Goal: Information Seeking & Learning: Learn about a topic

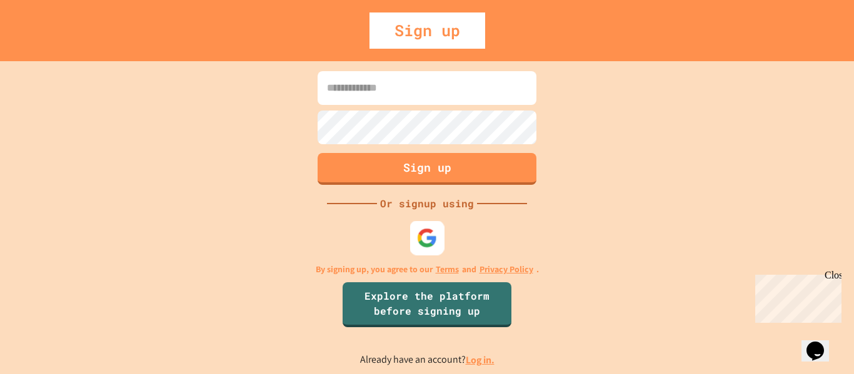
click at [438, 235] on div at bounding box center [427, 238] width 34 height 34
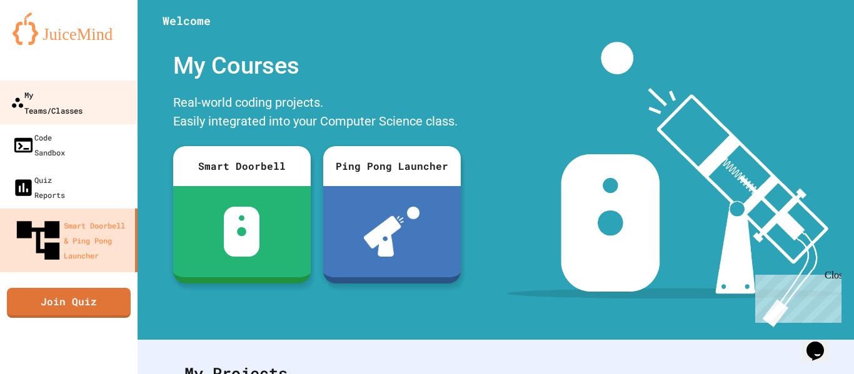
click at [27, 99] on div "My Teams/Classes" at bounding box center [47, 102] width 72 height 31
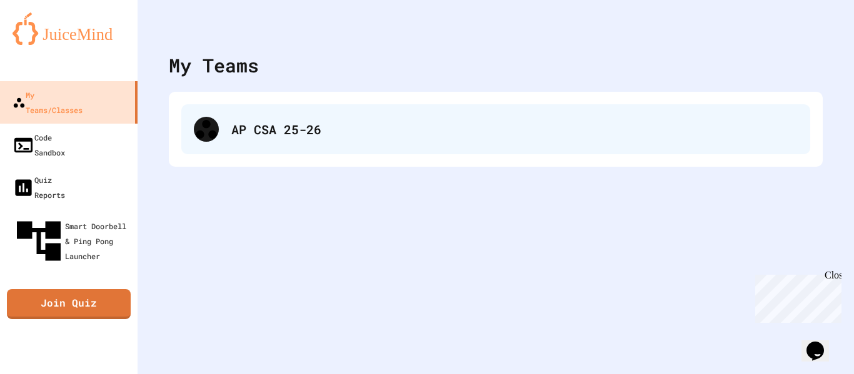
click at [249, 124] on div "AP CSA 25-26" at bounding box center [514, 129] width 566 height 19
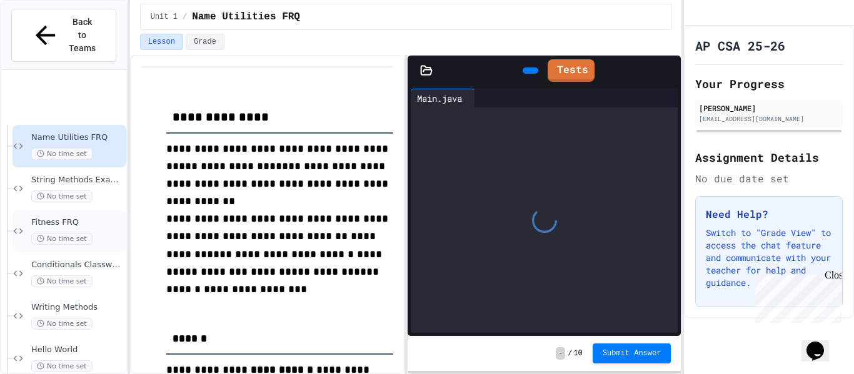
scroll to position [121, 0]
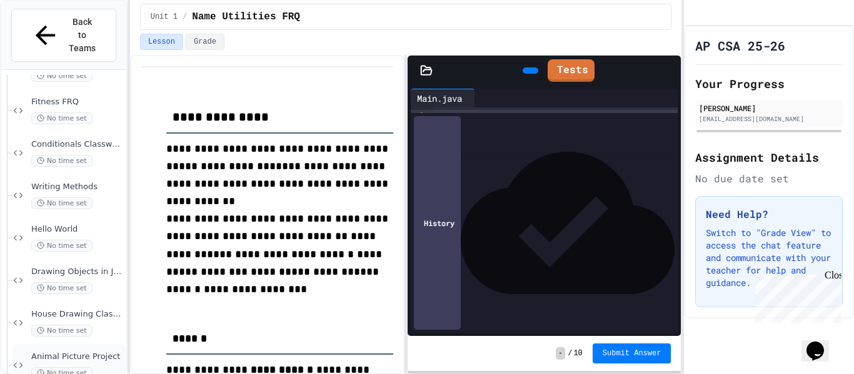
click at [87, 352] on span "Animal Picture Project" at bounding box center [77, 357] width 92 height 11
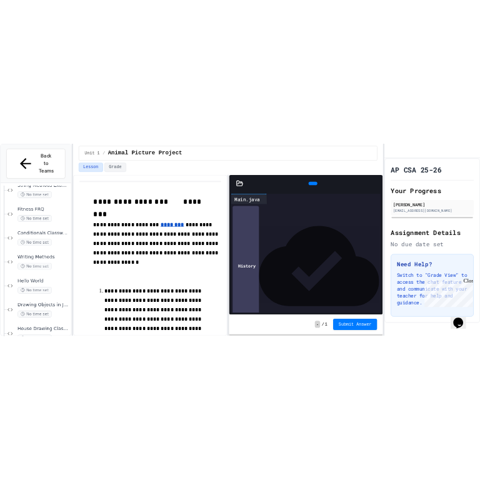
scroll to position [106, 0]
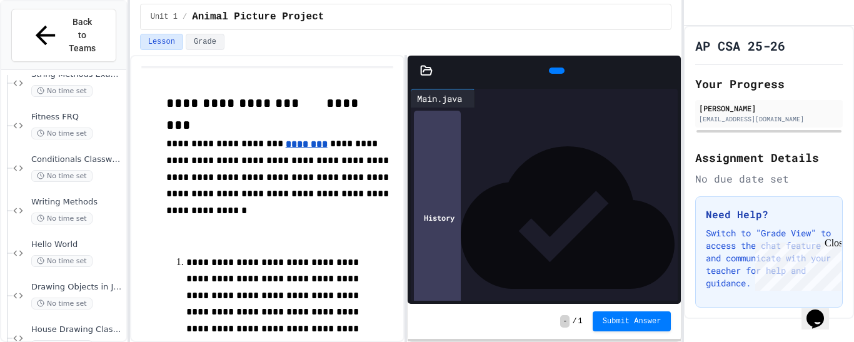
click at [555, 71] on icon at bounding box center [555, 71] width 0 height 0
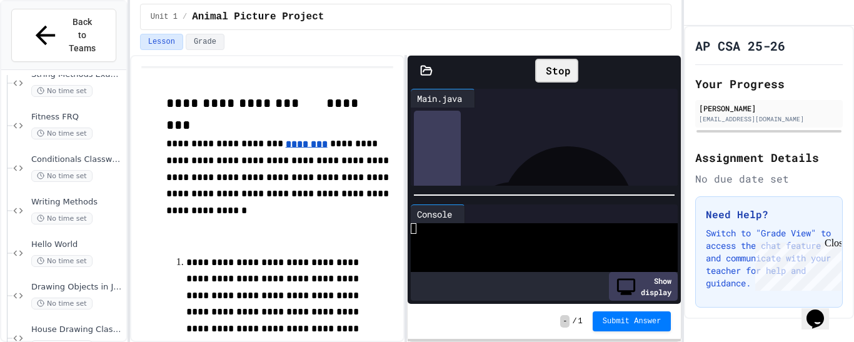
click at [668, 71] on icon at bounding box center [668, 71] width 0 height 0
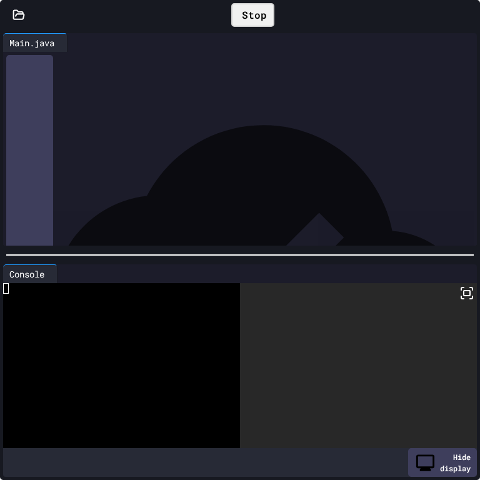
scroll to position [71, 0]
click at [467, 301] on icon at bounding box center [466, 293] width 15 height 15
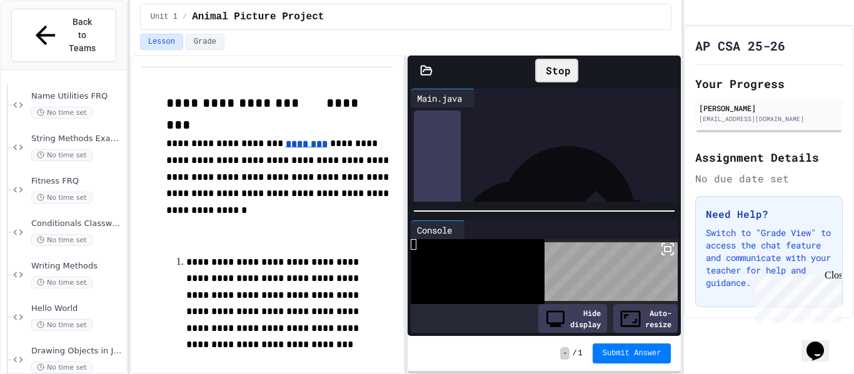
click at [542, 71] on icon at bounding box center [542, 71] width 0 height 0
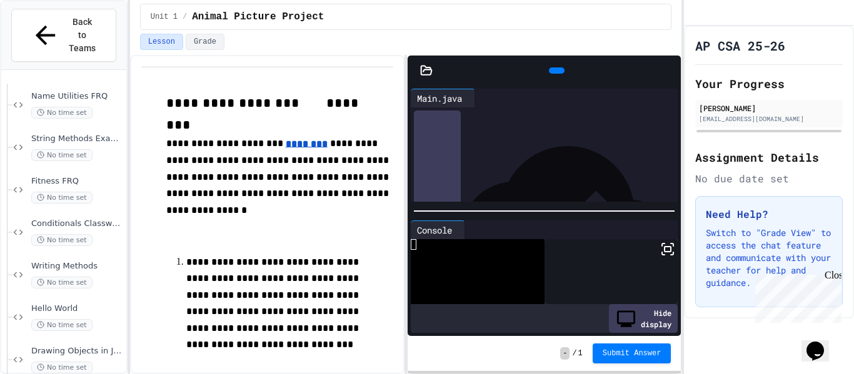
click at [561, 74] on div at bounding box center [557, 70] width 16 height 6
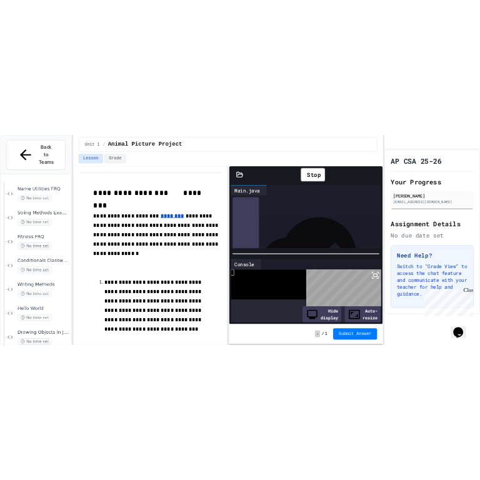
scroll to position [81, 0]
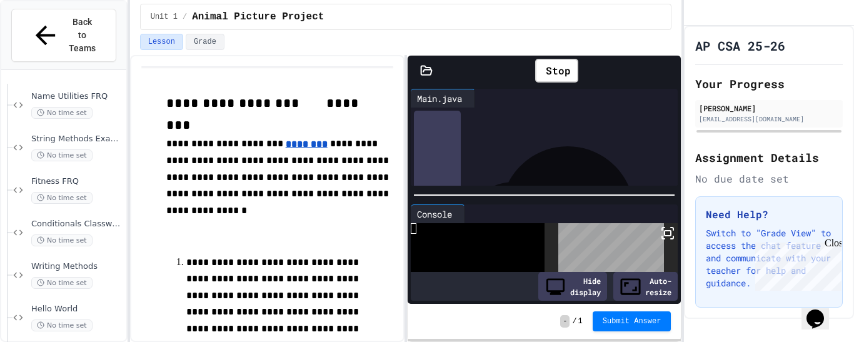
click at [670, 227] on icon at bounding box center [667, 233] width 15 height 15
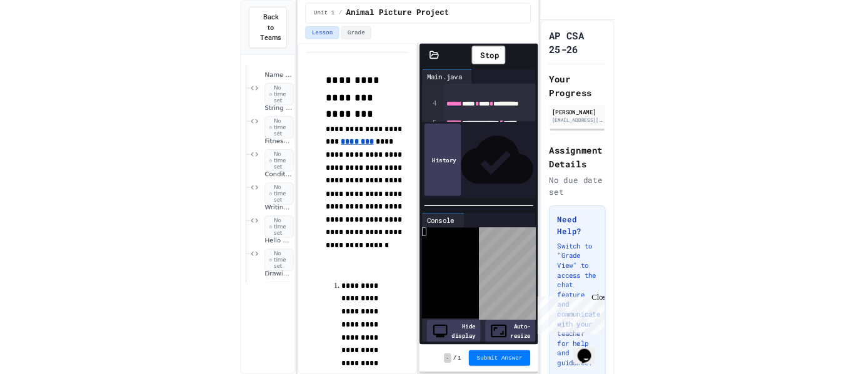
scroll to position [167, 0]
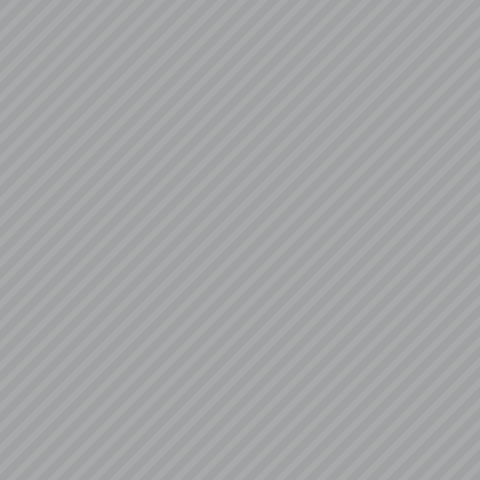
click at [477, 2] on icon at bounding box center [477, 2] width 0 height 0
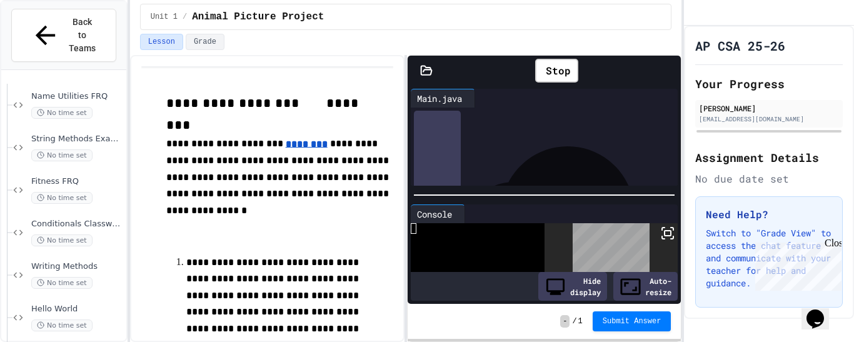
scroll to position [41, 0]
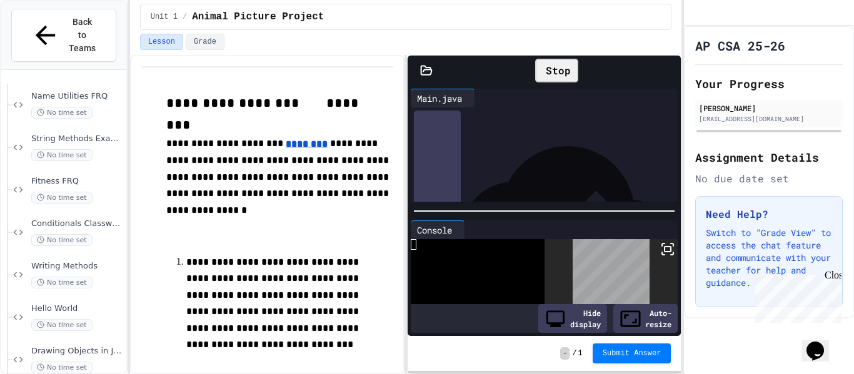
click at [564, 62] on div "Stop" at bounding box center [556, 71] width 43 height 24
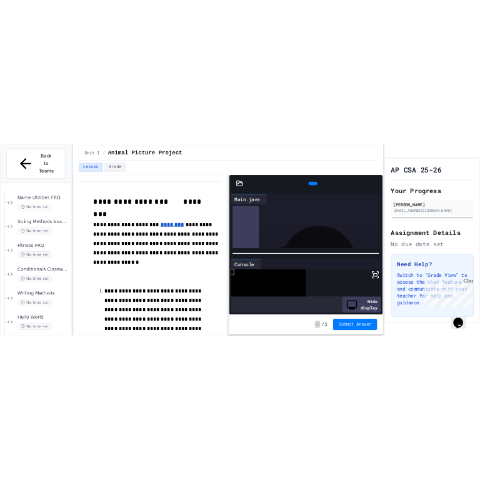
scroll to position [80, 0]
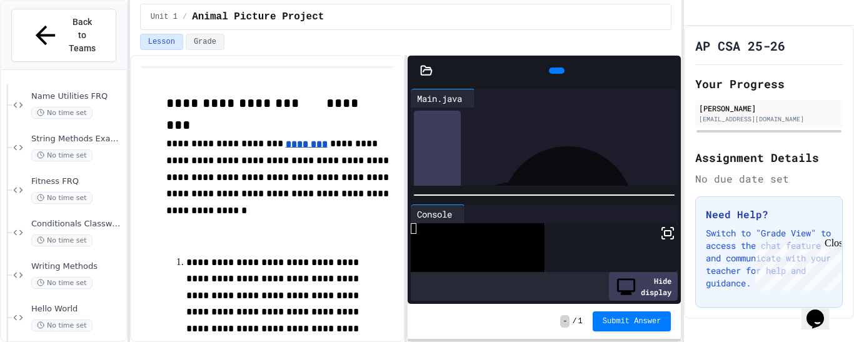
click at [555, 71] on icon at bounding box center [555, 71] width 0 height 0
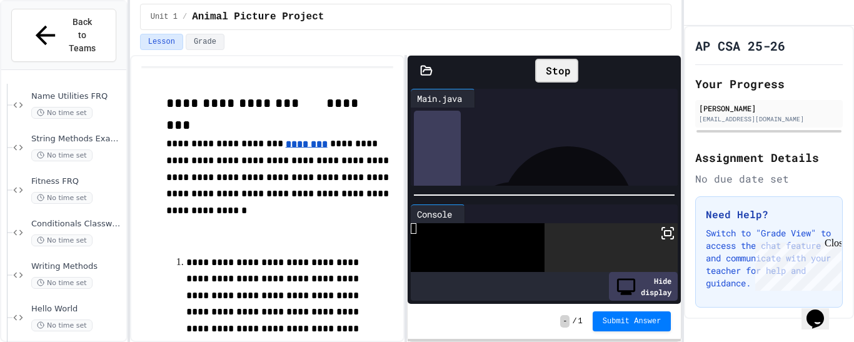
click at [668, 71] on icon at bounding box center [668, 71] width 0 height 0
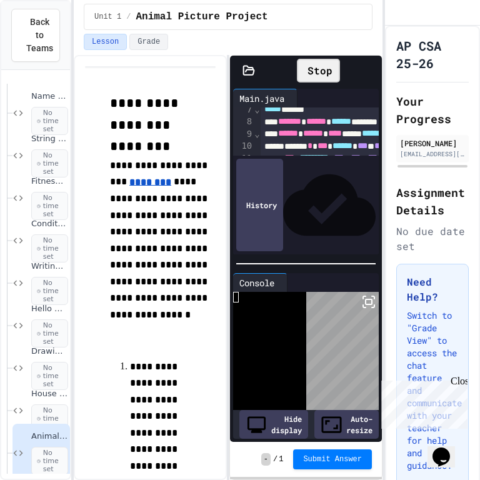
scroll to position [67, 0]
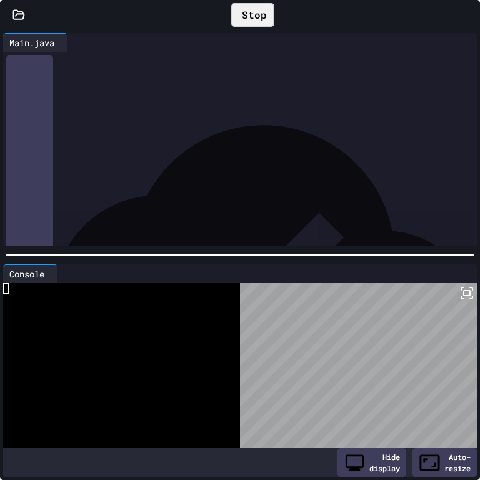
click at [462, 294] on icon at bounding box center [466, 293] width 15 height 15
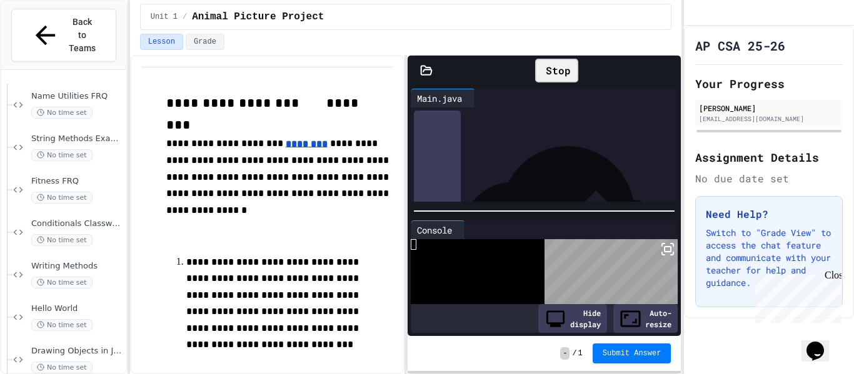
click at [557, 76] on div "Stop" at bounding box center [556, 71] width 43 height 24
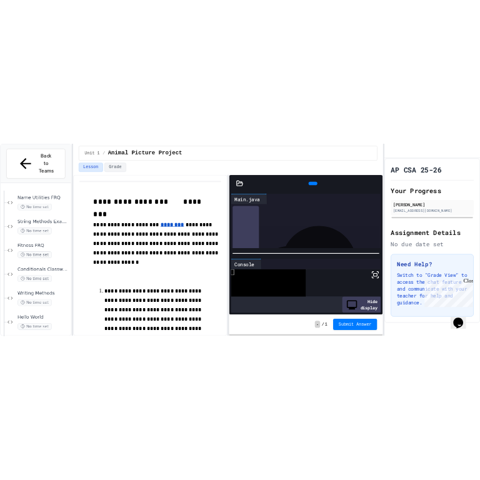
scroll to position [78, 0]
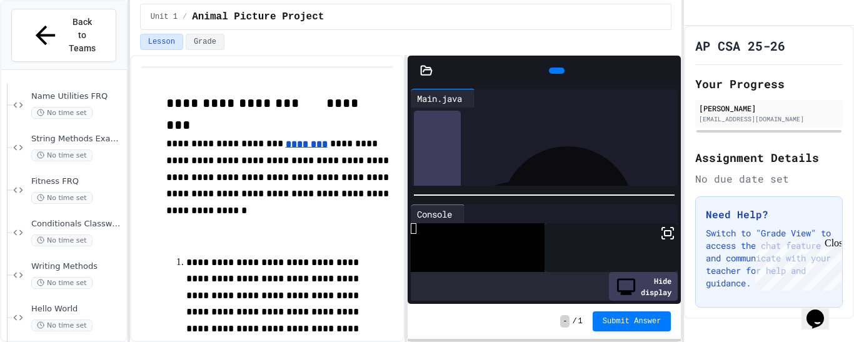
click at [555, 71] on icon at bounding box center [555, 71] width 0 height 0
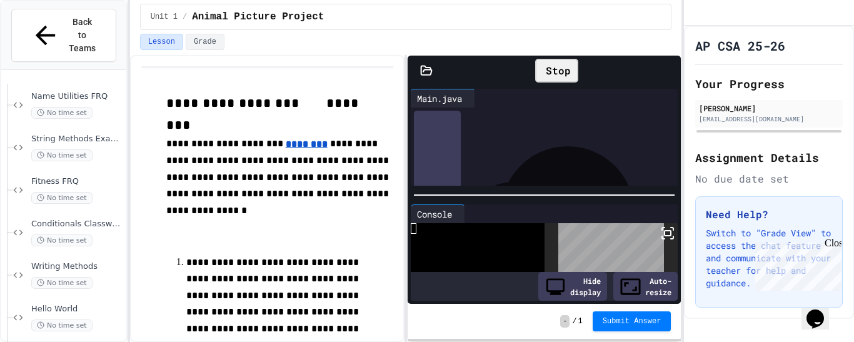
click at [666, 237] on icon at bounding box center [667, 233] width 15 height 15
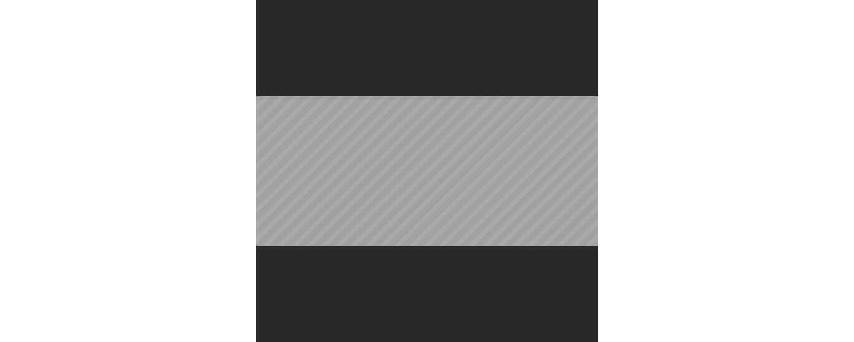
scroll to position [162, 0]
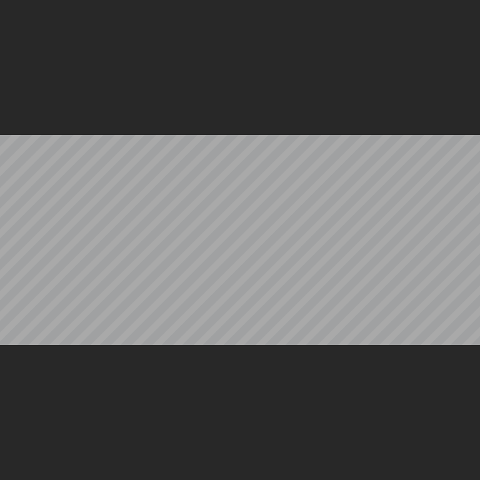
click at [477, 2] on icon at bounding box center [477, 2] width 0 height 0
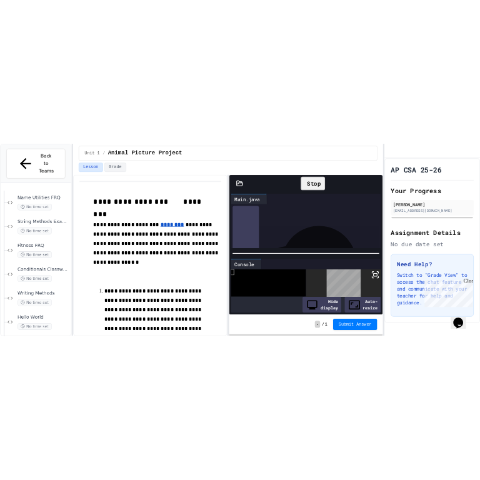
scroll to position [76, 0]
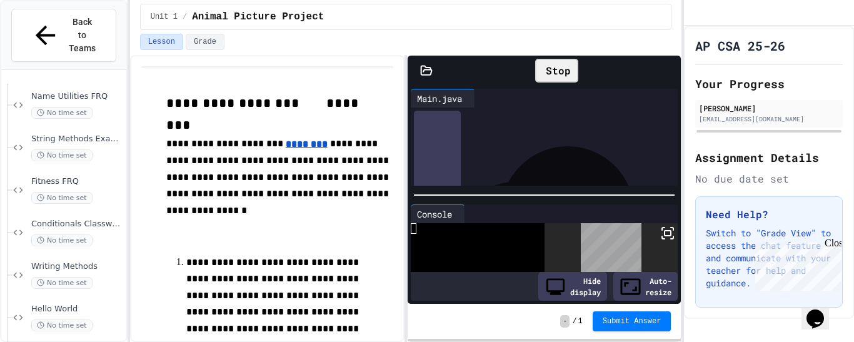
click at [546, 75] on div "Stop" at bounding box center [556, 71] width 43 height 24
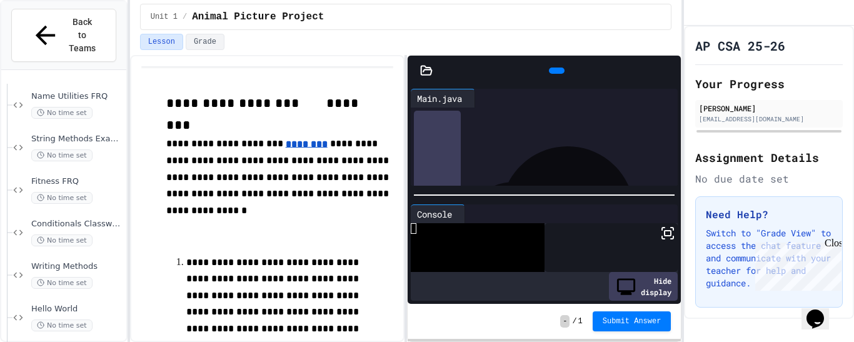
click at [555, 71] on icon at bounding box center [555, 71] width 0 height 0
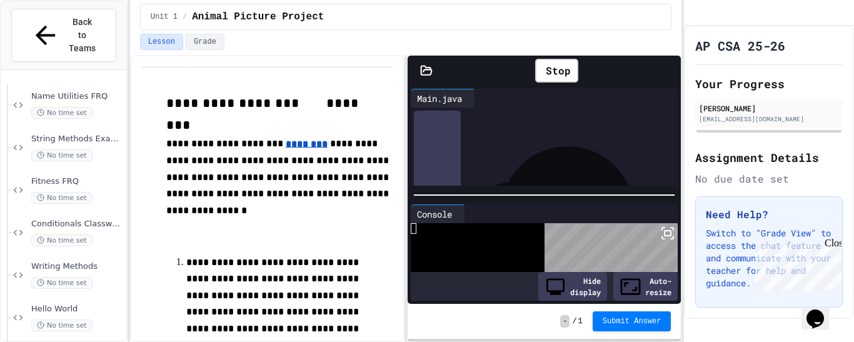
click at [666, 236] on rect at bounding box center [667, 233] width 6 height 5
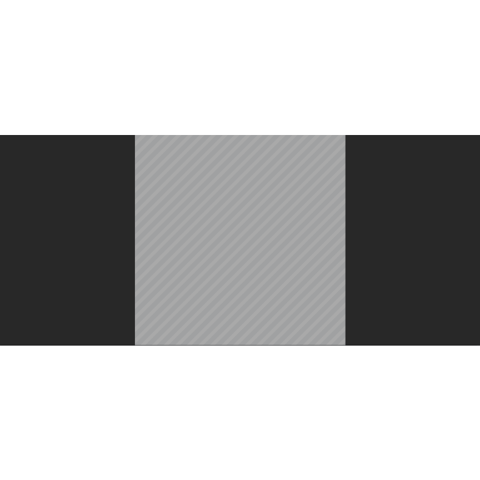
scroll to position [64, 0]
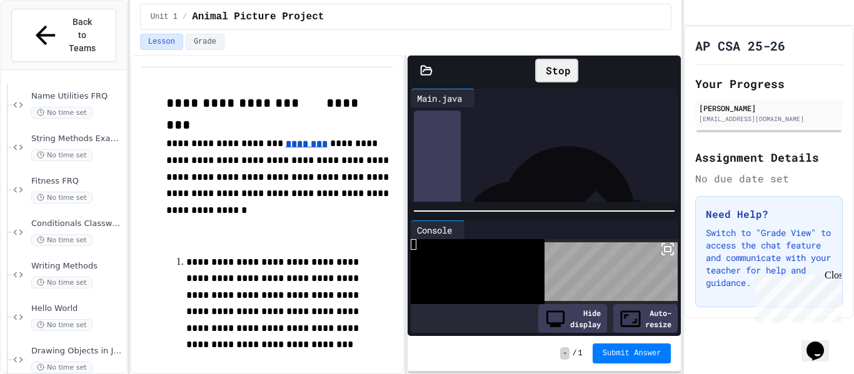
click at [544, 64] on div "Stop" at bounding box center [556, 71] width 43 height 24
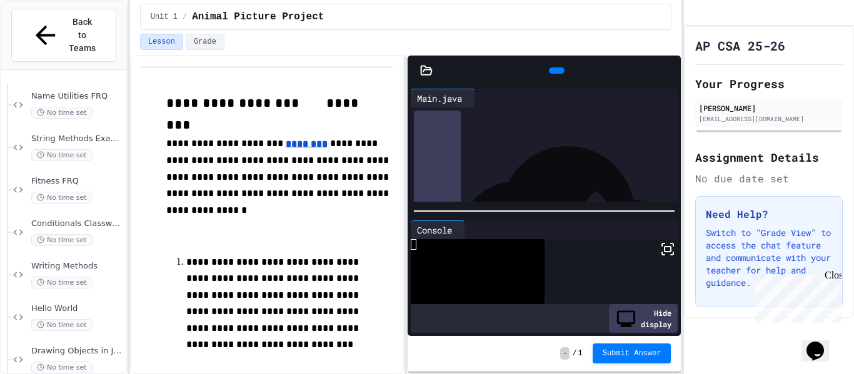
click at [555, 71] on icon at bounding box center [555, 71] width 0 height 0
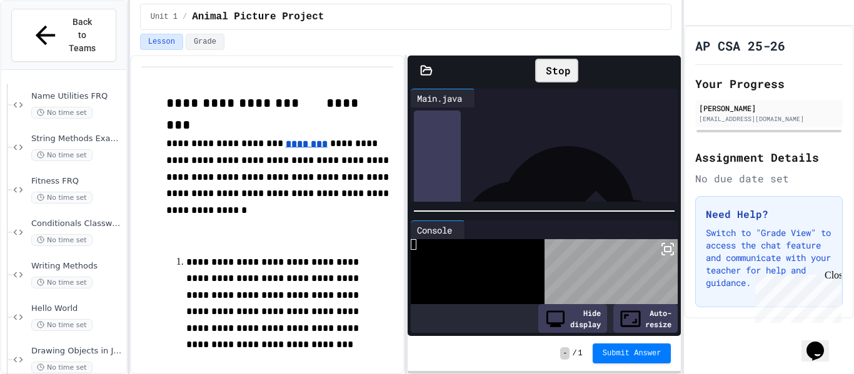
click at [663, 256] on icon at bounding box center [667, 249] width 15 height 15
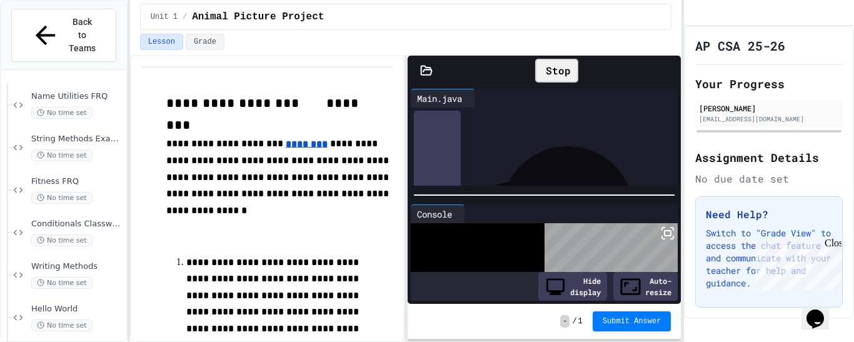
click at [669, 231] on rect at bounding box center [667, 233] width 6 height 5
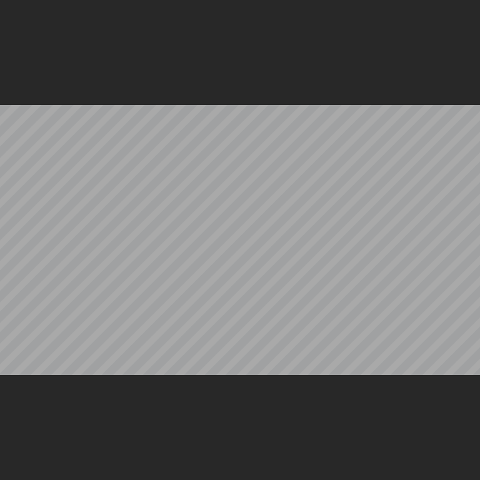
scroll to position [161, 0]
